Goal: Information Seeking & Learning: Learn about a topic

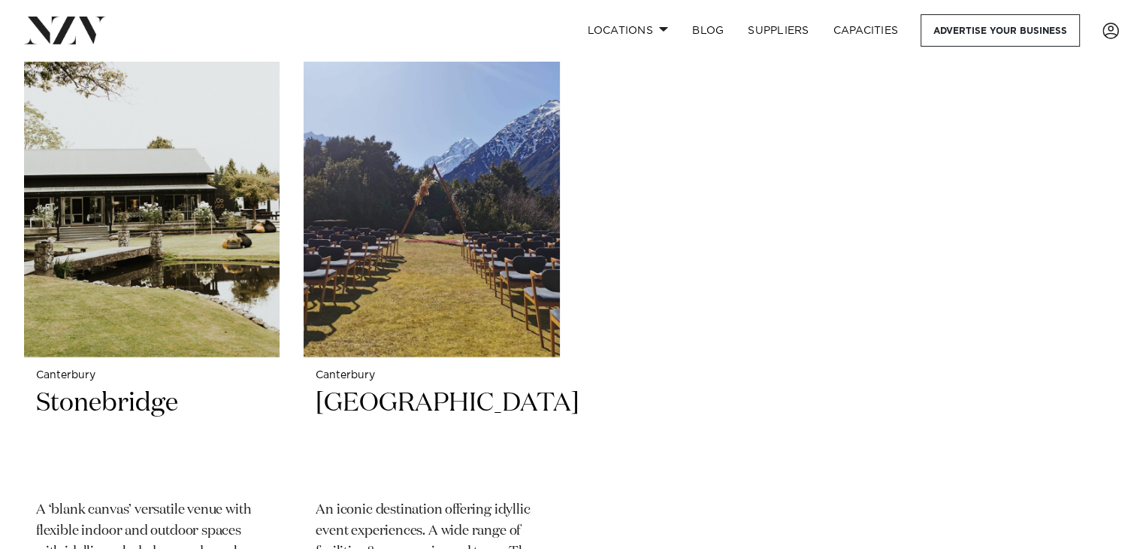
scroll to position [3396, 0]
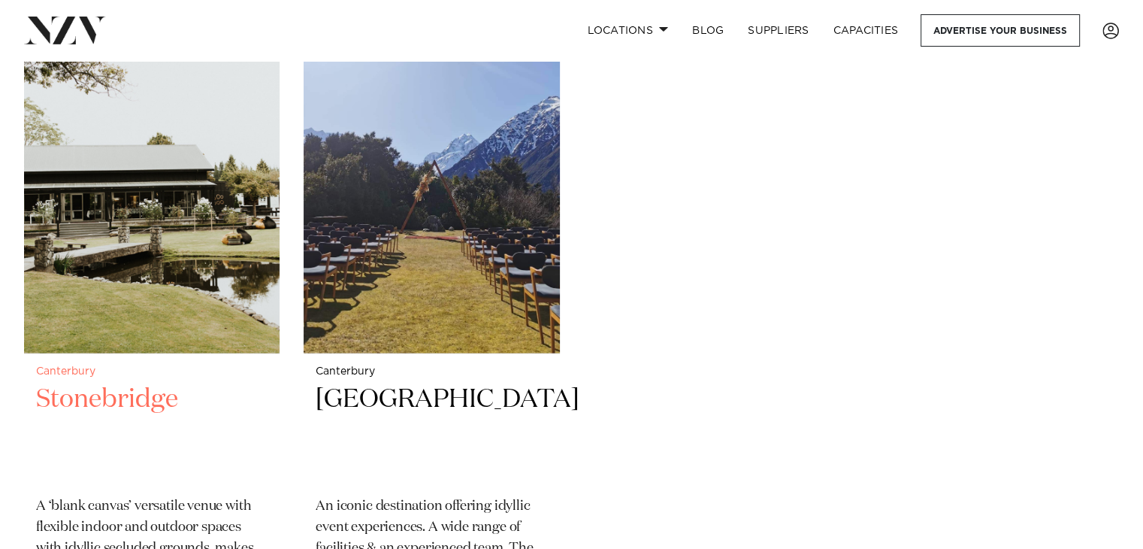
click at [104, 382] on h2 "Stonebridge" at bounding box center [151, 432] width 231 height 101
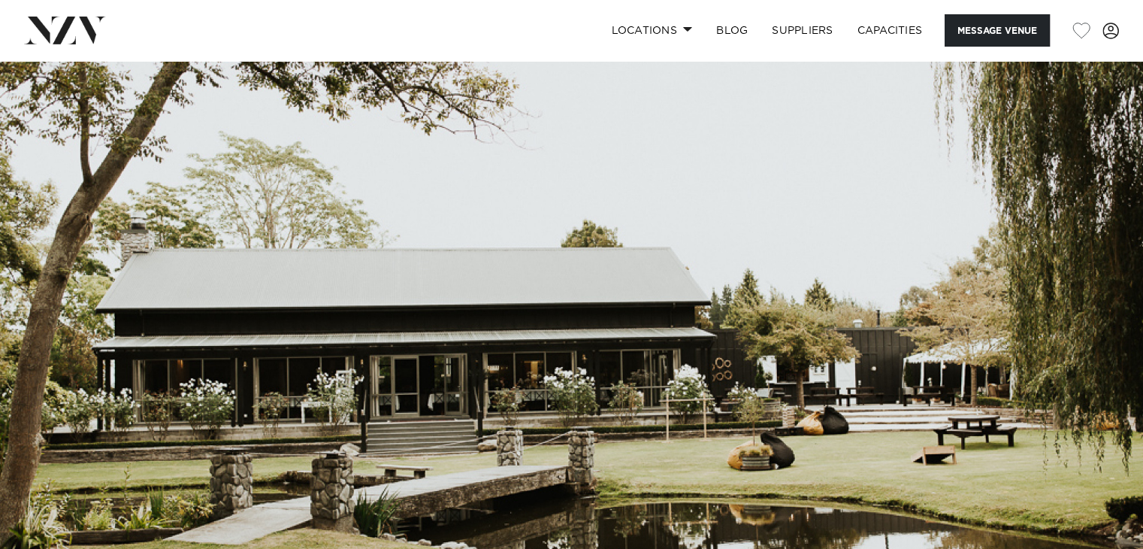
click at [104, 345] on img at bounding box center [571, 329] width 1143 height 536
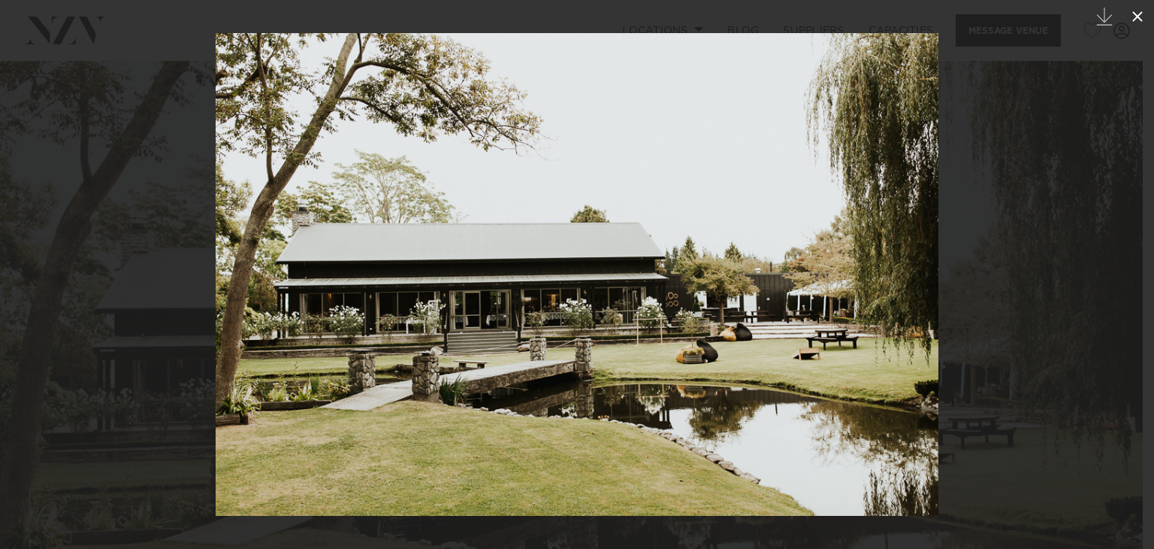
click at [1130, 11] on icon at bounding box center [1138, 17] width 18 height 18
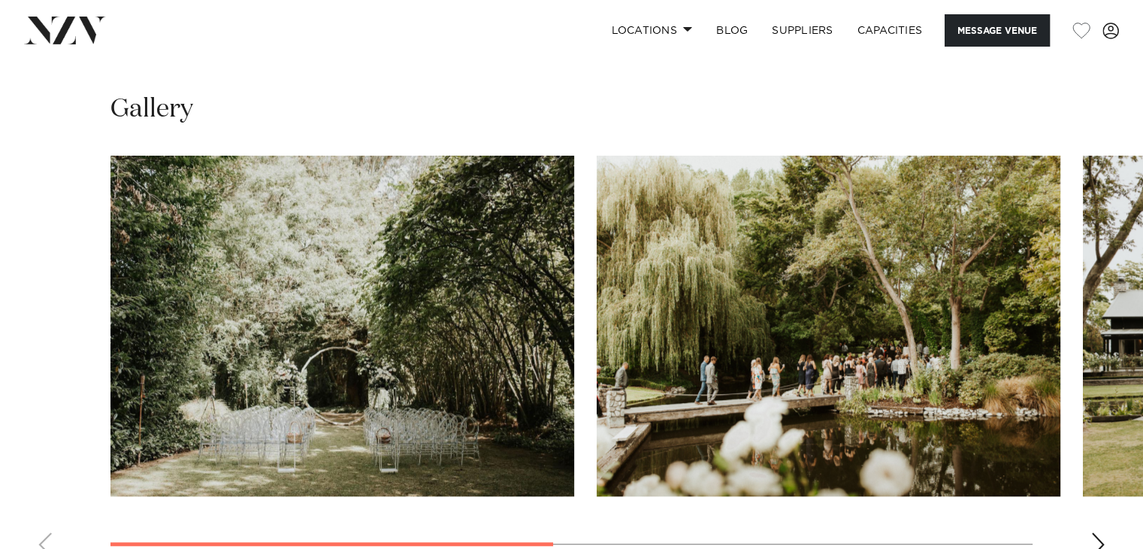
scroll to position [1072, 0]
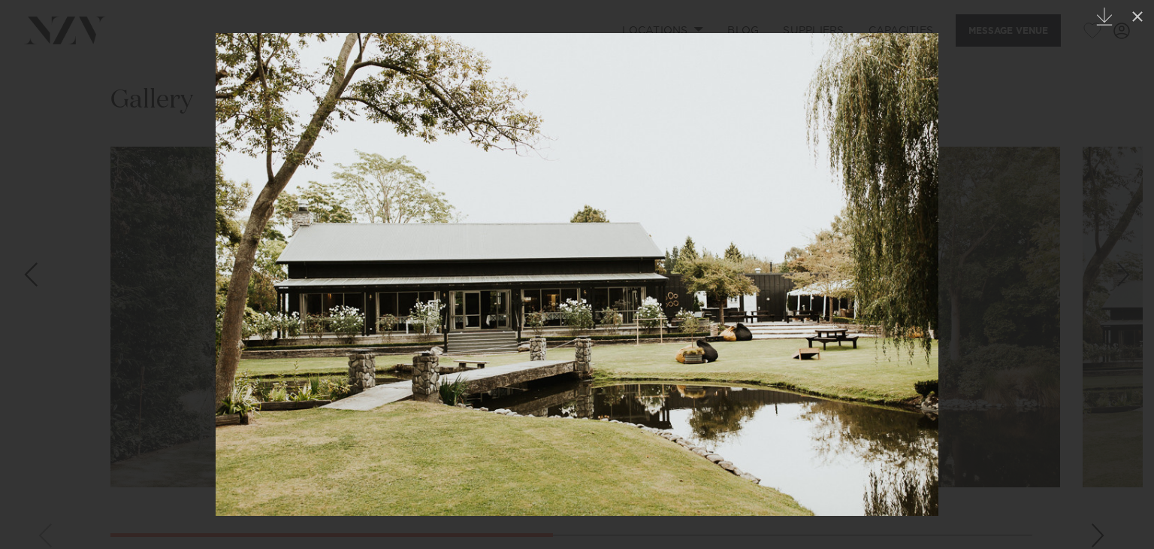
click at [857, 427] on img at bounding box center [577, 274] width 723 height 482
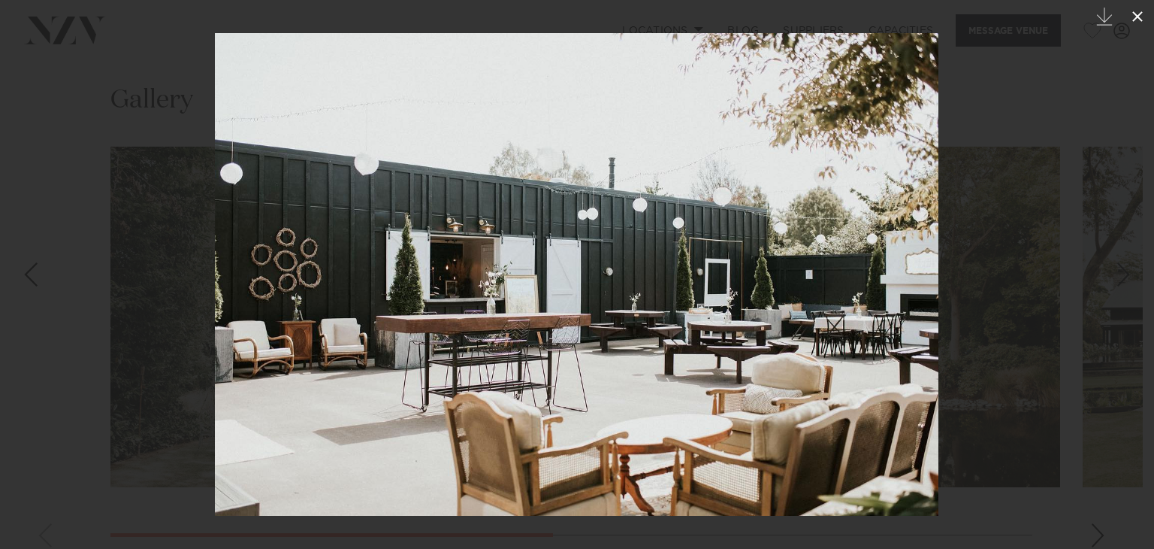
click at [1142, 14] on button at bounding box center [1137, 16] width 33 height 33
